Goal: Task Accomplishment & Management: Manage account settings

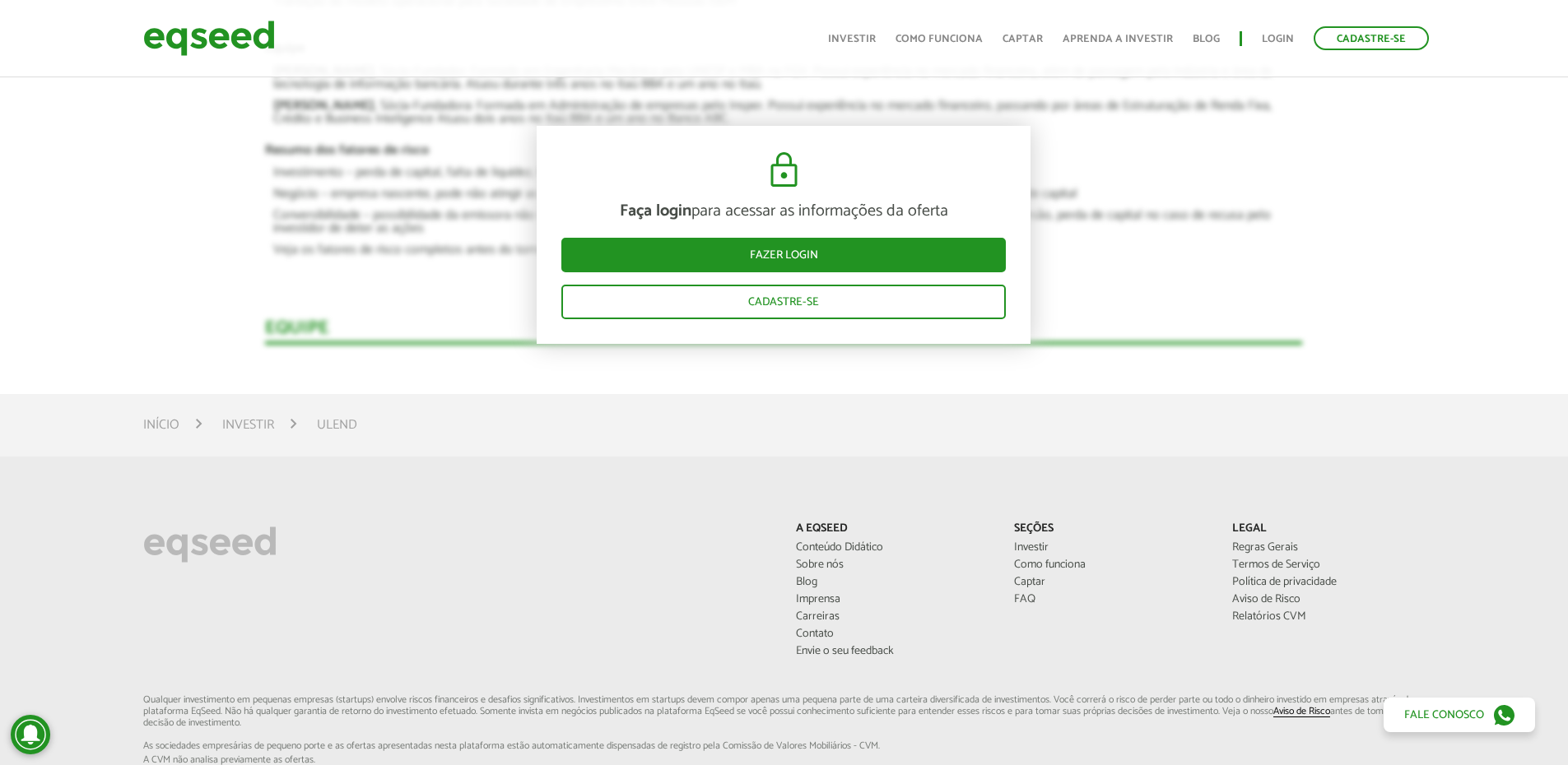
scroll to position [2304, 0]
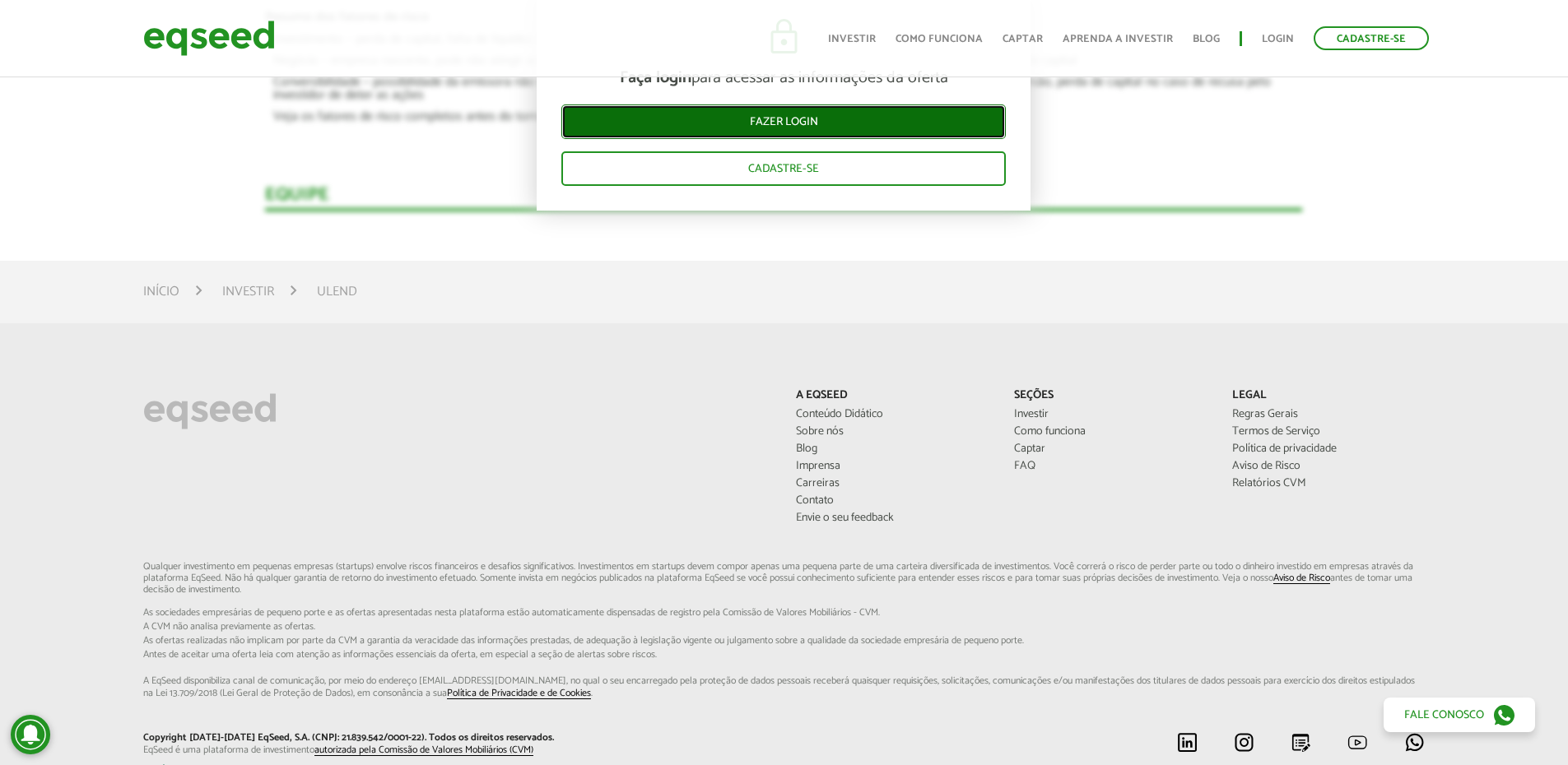
click at [729, 117] on link "Fazer login" at bounding box center [784, 122] width 445 height 34
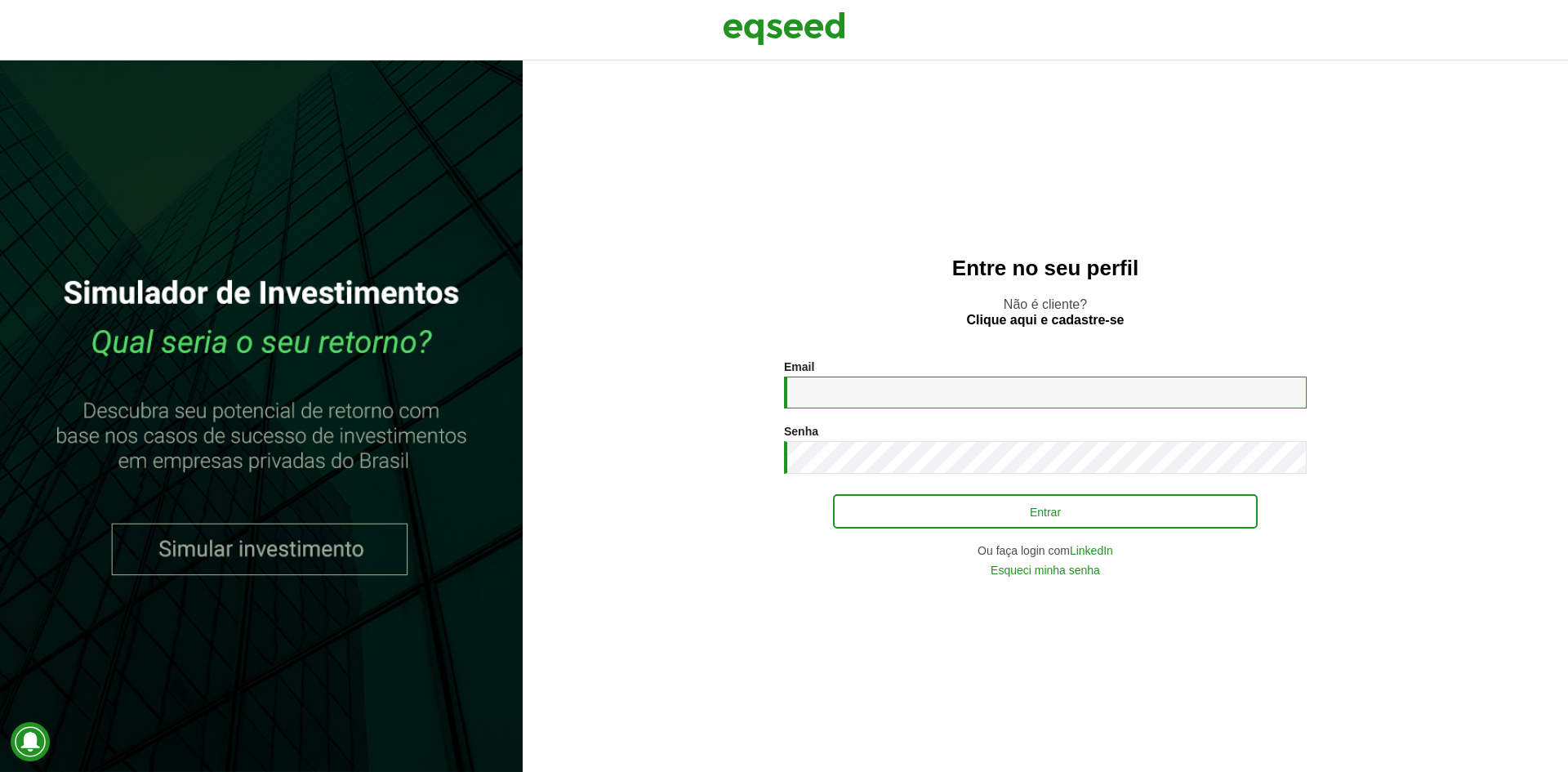
type input "**********"
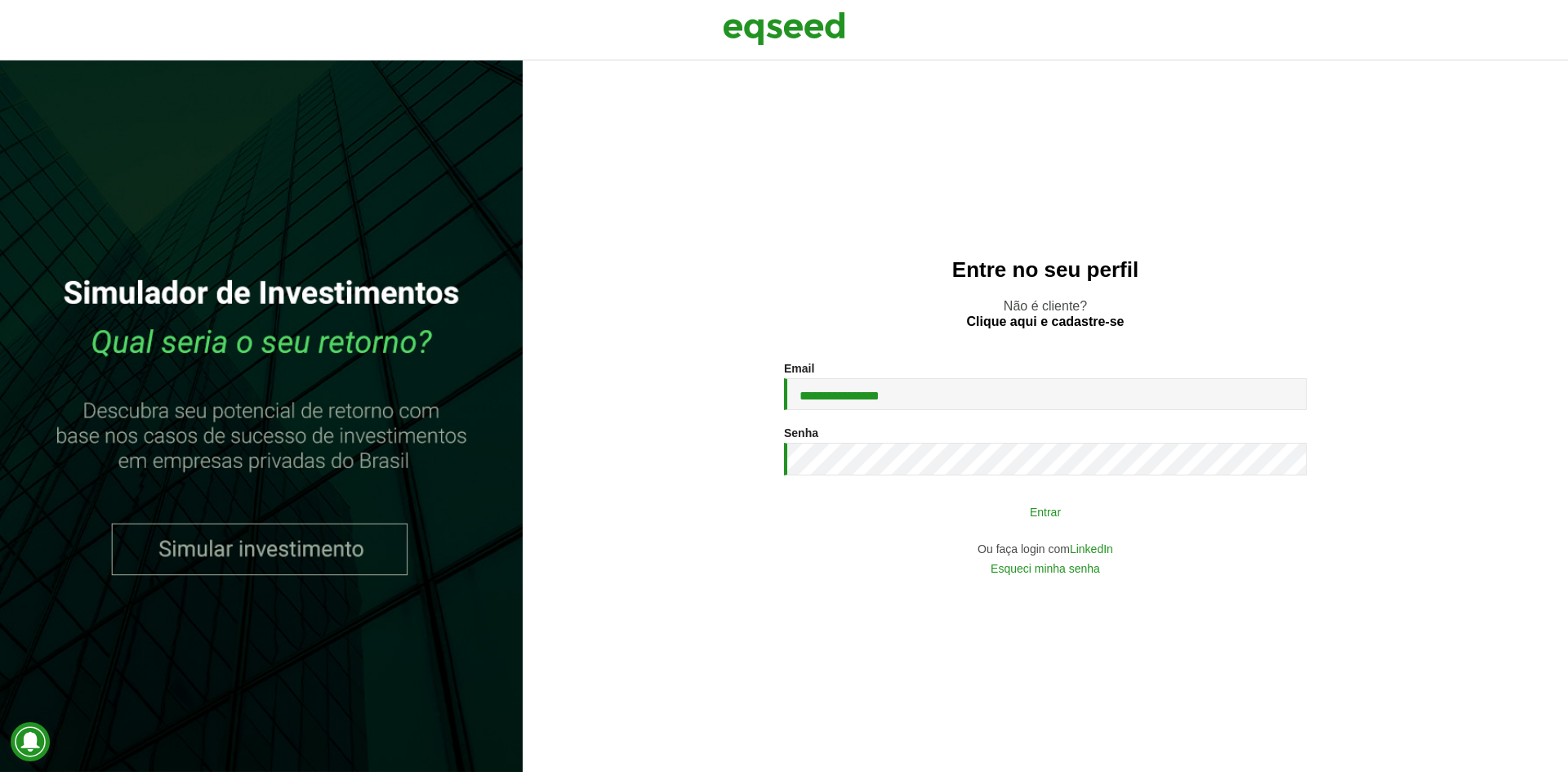
click at [925, 506] on button "Entrar" at bounding box center [1045, 511] width 425 height 31
